Goal: Navigation & Orientation: Find specific page/section

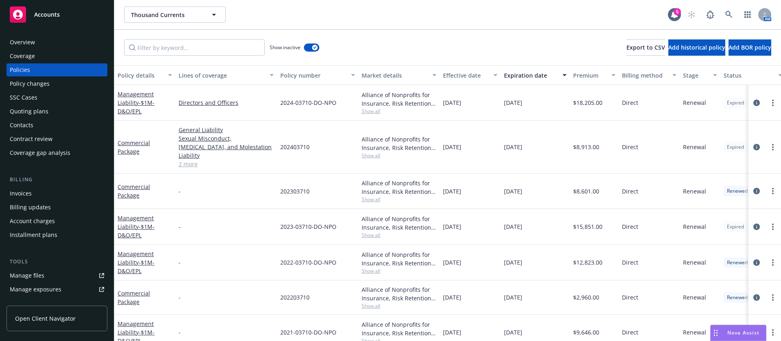
click at [37, 41] on div "Overview" at bounding box center [57, 42] width 94 height 13
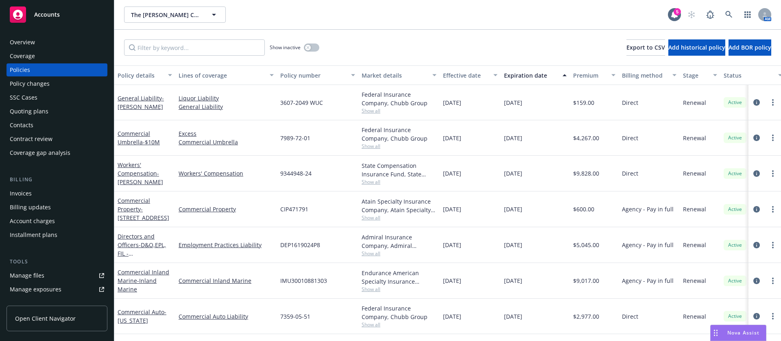
click at [15, 44] on div "Overview" at bounding box center [22, 42] width 25 height 13
